Goal: Transaction & Acquisition: Purchase product/service

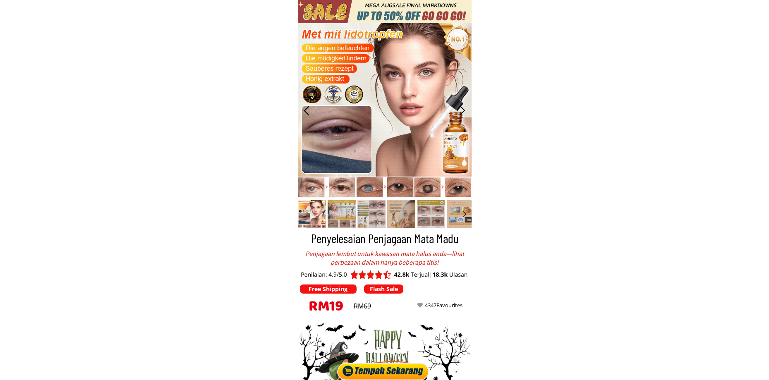
click at [403, 365] on div at bounding box center [384, 370] width 96 height 21
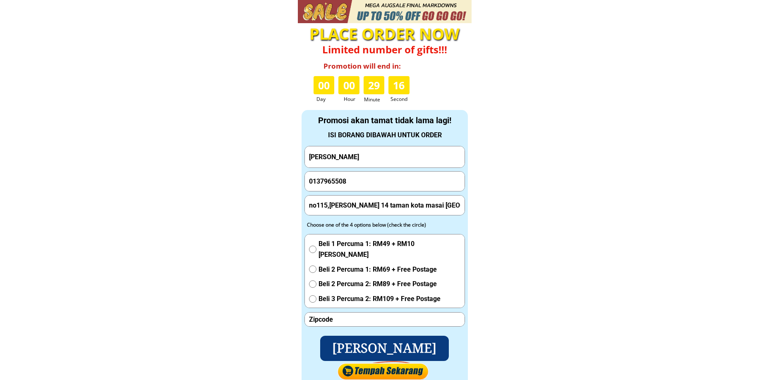
scroll to position [2729, 0]
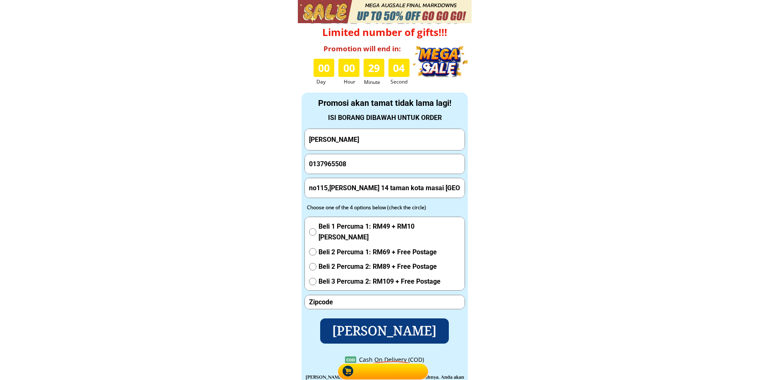
click at [392, 144] on input "[PERSON_NAME]" at bounding box center [385, 139] width 156 height 21
click at [381, 187] on input "no115,delima 14 taman kota masai 81700 pasir gudang johor" at bounding box center [385, 187] width 156 height 19
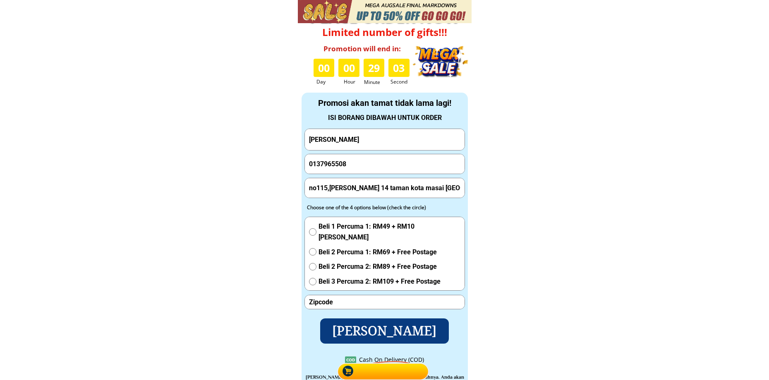
paste input "Bilik nkk sewa sinsuran blok G tingkat 1 88300 kota Kinabalu Sabah"
type input "Bilik nkk sewa sinsuran blok G tingkat 1 88300 kota Kinabalu Sabah"
click at [359, 169] on input "0137965508" at bounding box center [385, 164] width 156 height 20
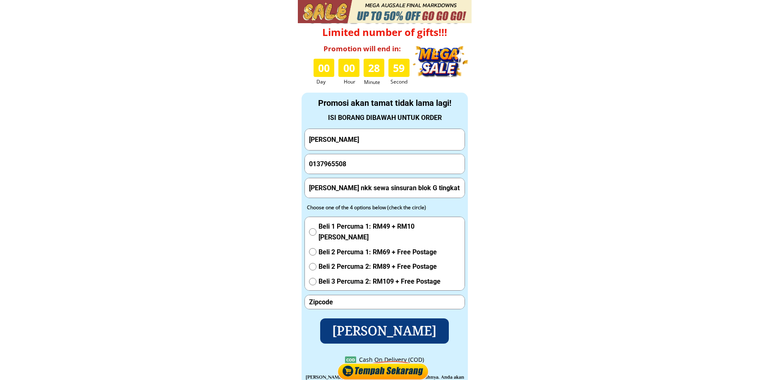
click at [359, 169] on input "0137965508" at bounding box center [385, 164] width 156 height 20
paste input "6293202"
type input "0136293202"
click at [379, 148] on input "Norzira binti Awang" at bounding box center [385, 139] width 156 height 21
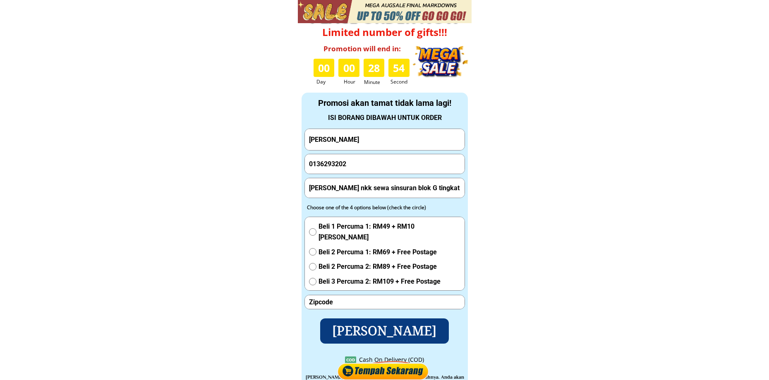
click at [379, 148] on input "Norzira binti Awang" at bounding box center [385, 139] width 156 height 21
paste input "[PERSON_NAME]"
type input "[PERSON_NAME]"
click at [385, 187] on input "Bilik nkk sewa sinsuran blok G tingkat 1 88300 kota Kinabalu Sabah" at bounding box center [385, 187] width 156 height 19
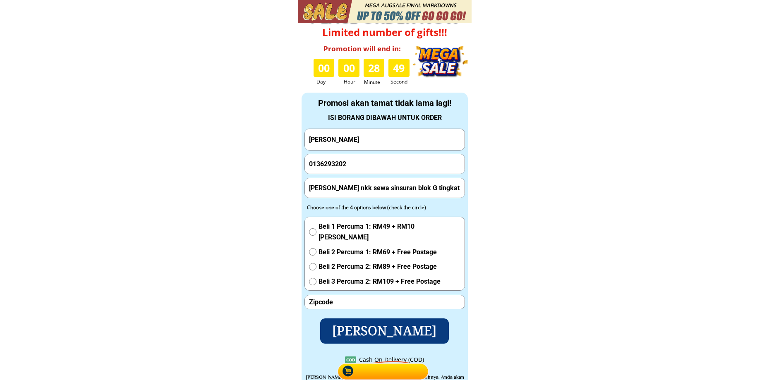
click at [385, 187] on input "Bilik nkk sewa sinsuran blok G tingkat 1 88300 kota Kinabalu Sabah" at bounding box center [385, 187] width 156 height 19
click at [360, 225] on span "Beli 1 Percuma 1: RM49 + RM10 [PERSON_NAME]" at bounding box center [390, 231] width 142 height 21
radio input "true"
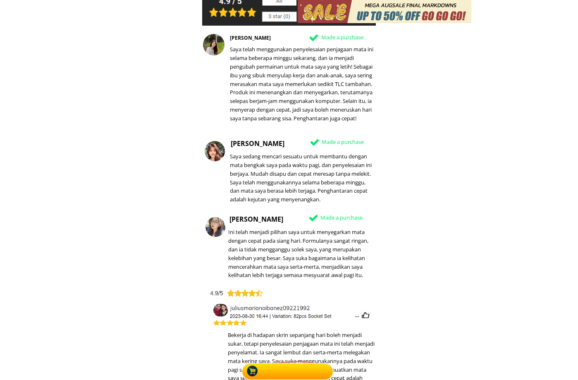
scroll to position [3172, 0]
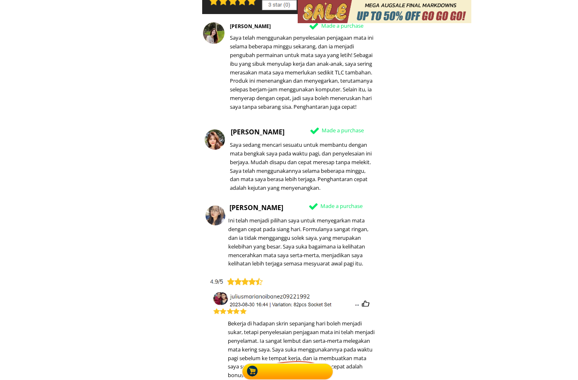
click at [288, 371] on div at bounding box center [289, 370] width 96 height 21
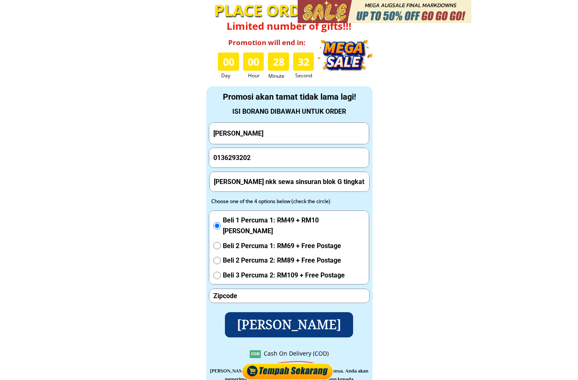
scroll to position [2729, 0]
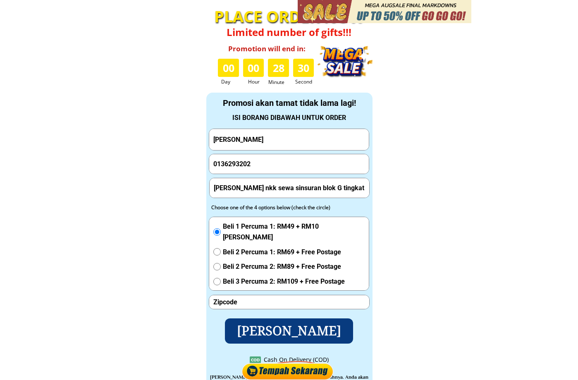
click at [242, 302] on input "number" at bounding box center [289, 302] width 156 height 14
paste input "88300"
type input "88300"
click at [274, 329] on p "[PERSON_NAME]" at bounding box center [289, 331] width 129 height 25
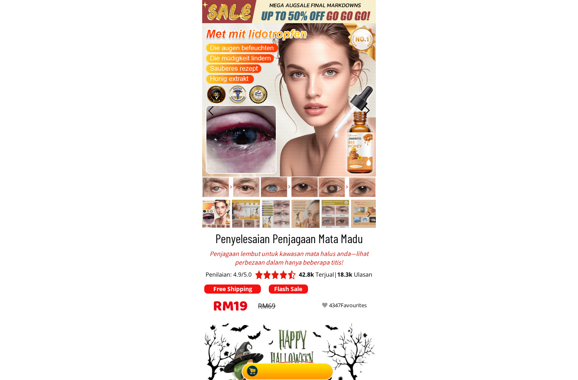
click at [297, 369] on div at bounding box center [289, 370] width 96 height 21
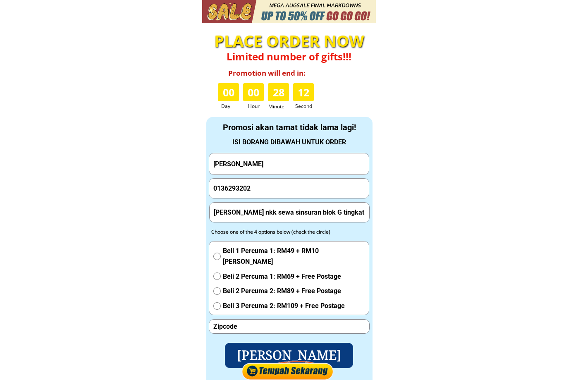
scroll to position [2729, 0]
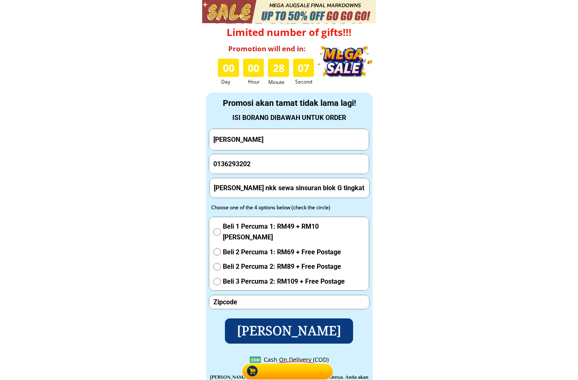
click at [301, 147] on input "[PERSON_NAME]" at bounding box center [289, 139] width 156 height 21
paste input "[PERSON_NAME] Lamit"
click at [301, 144] on input "Hantar Hussin Hussin Lamit" at bounding box center [289, 139] width 156 height 21
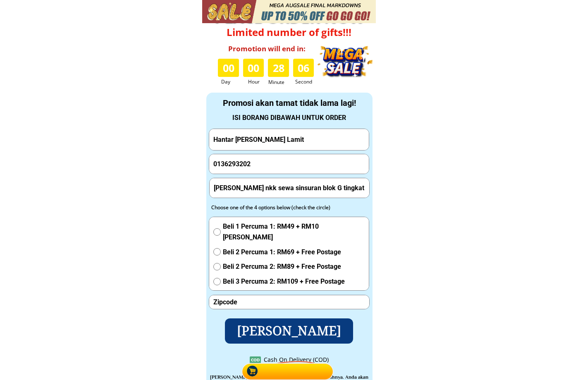
click at [301, 144] on input "Hantar Hussin Hussin Lamit" at bounding box center [289, 139] width 156 height 21
paste input "text"
type input "[PERSON_NAME] Lamit"
click at [258, 192] on input "Bilik nkk sewa sinsuran blok G tingkat 1 88300 kota Kinabalu Sabah" at bounding box center [290, 187] width 156 height 19
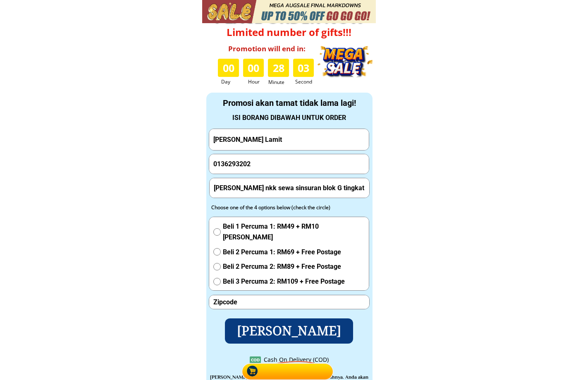
click at [258, 192] on input "Bilik nkk sewa sinsuran blok G tingkat 1 88300 kota Kinabalu Sabah" at bounding box center [290, 187] width 156 height 19
paste input "89747"
type input "89747"
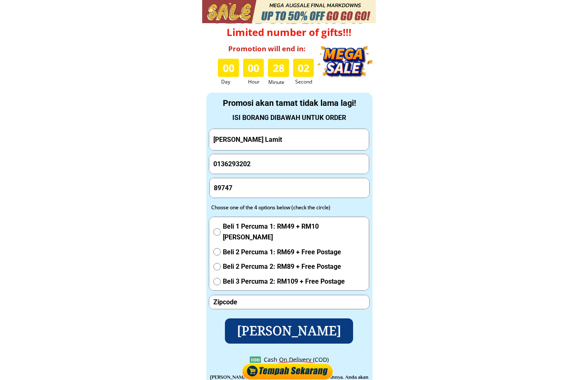
click at [255, 312] on form "Hantar Pesanan Hussin Hussin Lamit 0136293202 89747 Beli 1 Percuma 1: RM49 + RM…" at bounding box center [289, 236] width 161 height 215
click at [253, 305] on input "number" at bounding box center [289, 302] width 156 height 14
paste input "89747"
type input "89747"
click at [274, 156] on input "0136293202" at bounding box center [289, 164] width 156 height 20
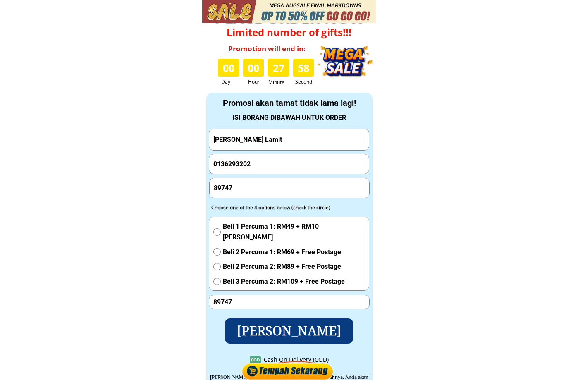
click at [274, 156] on input "0136293202" at bounding box center [289, 164] width 156 height 20
paste input "162302443"
type input "01162302443"
click at [252, 185] on input "89747" at bounding box center [290, 187] width 156 height 19
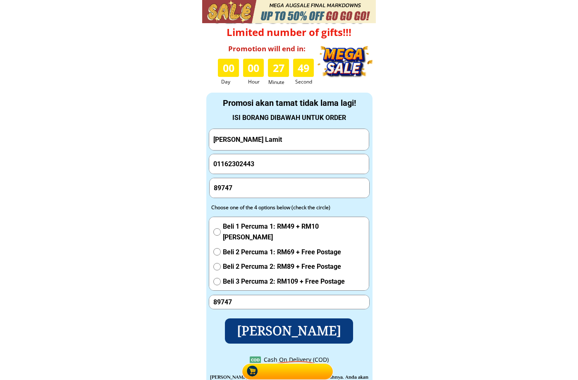
paste input "[GEOGRAPHIC_DATA]"
type input "[GEOGRAPHIC_DATA]"
click at [259, 230] on span "Beli 1 Percuma 1: RM49 + RM10 [PERSON_NAME]" at bounding box center [294, 231] width 142 height 21
radio input "true"
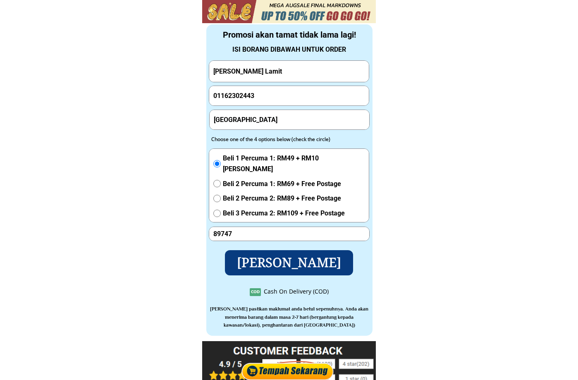
scroll to position [2798, 0]
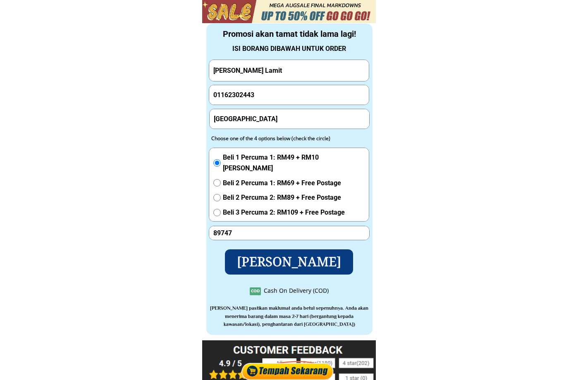
click at [283, 255] on p "[PERSON_NAME]" at bounding box center [289, 261] width 129 height 25
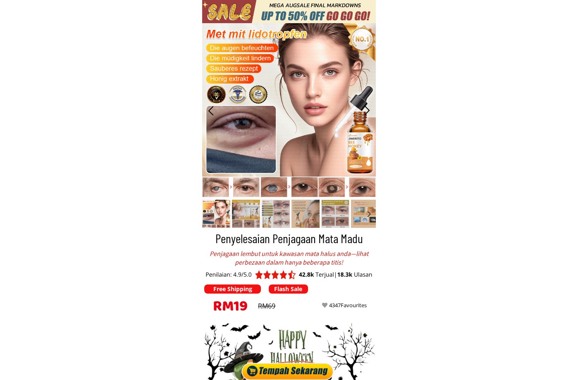
click at [301, 372] on div at bounding box center [289, 370] width 96 height 21
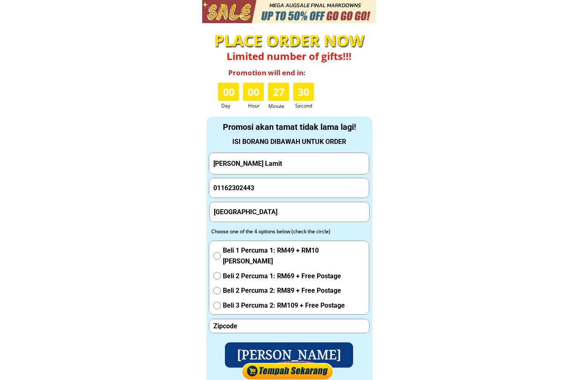
scroll to position [2729, 0]
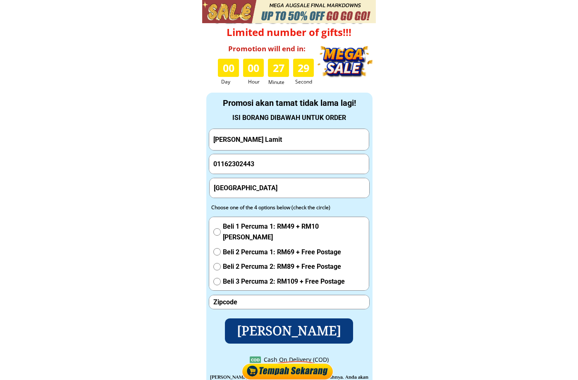
click at [265, 142] on input "[PERSON_NAME] Lamit" at bounding box center [289, 139] width 156 height 21
paste input "Rigih anak"
type input "Rigih anak"
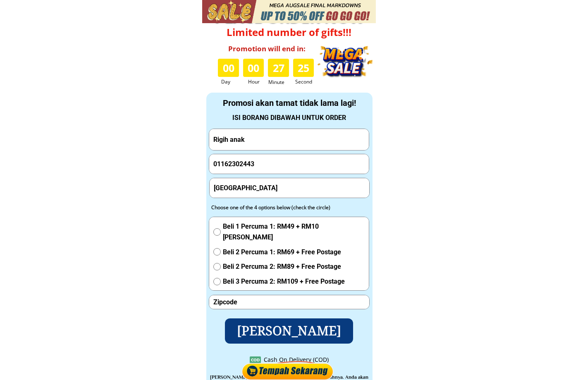
click at [269, 166] on input "01162302443" at bounding box center [289, 164] width 156 height 20
paste input "15840010"
type input "01115840010"
click at [241, 248] on span "Beli 2 Percuma 1: RM69 + Free Postage" at bounding box center [294, 252] width 142 height 11
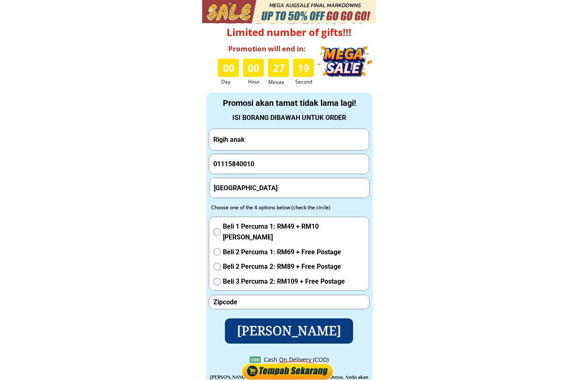
radio input "true"
click at [249, 189] on input "[GEOGRAPHIC_DATA]" at bounding box center [290, 187] width 156 height 19
click at [251, 187] on input "text" at bounding box center [290, 187] width 156 height 19
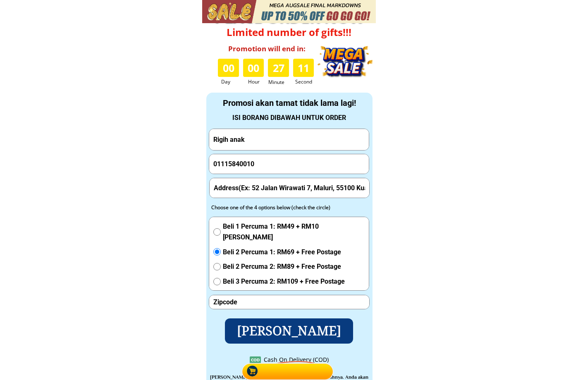
click at [251, 187] on input "text" at bounding box center [290, 187] width 156 height 19
paste input "[GEOGRAPHIC_DATA], 12, [GEOGRAPHIC_DATA]"
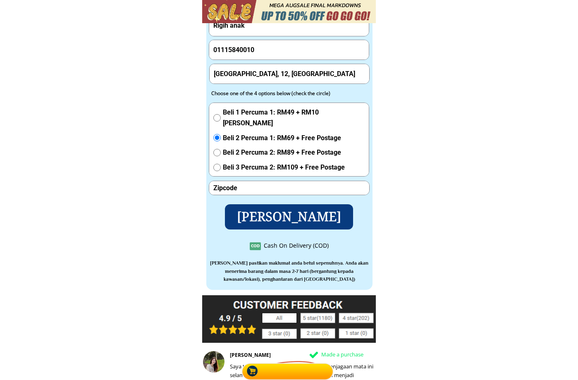
scroll to position [2867, 0]
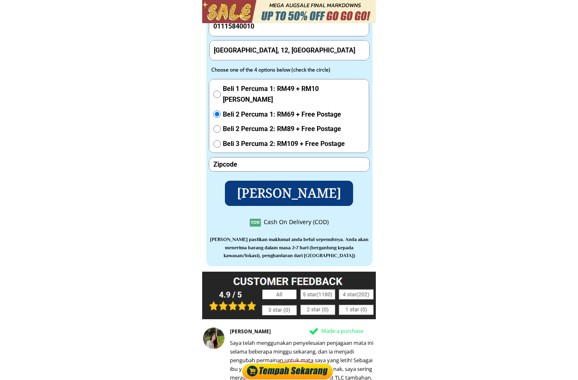
type input "[GEOGRAPHIC_DATA], 12, [GEOGRAPHIC_DATA]"
click at [279, 197] on p "[PERSON_NAME]" at bounding box center [289, 194] width 141 height 28
